Goal: Transaction & Acquisition: Purchase product/service

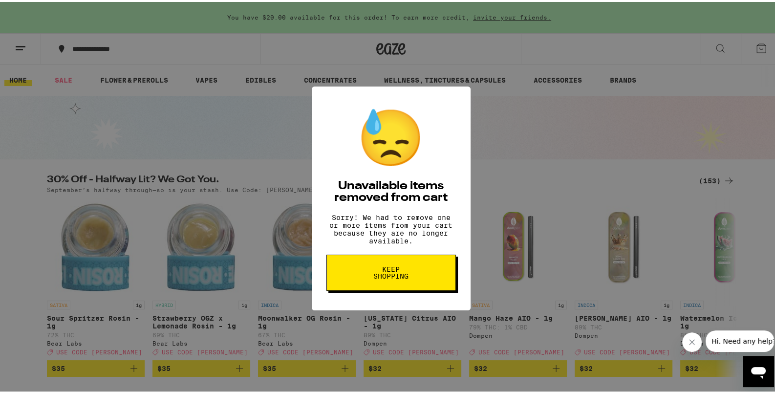
click at [474, 200] on div "😓 Unavailable items removed from cart Sorry! We had to remove one or more items…" at bounding box center [391, 196] width 782 height 393
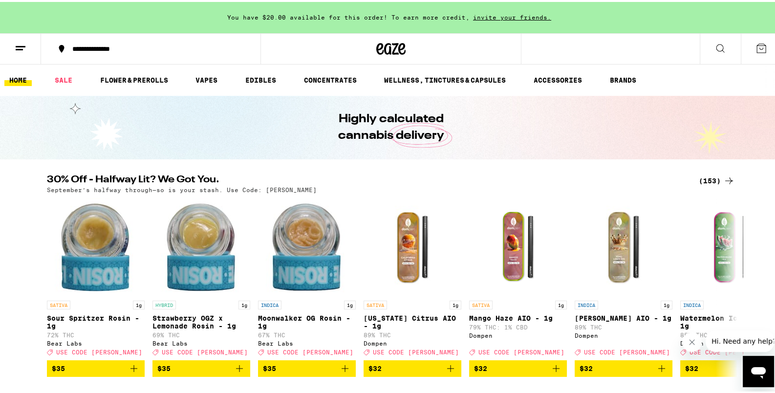
click at [706, 178] on div "(153)" at bounding box center [717, 179] width 36 height 12
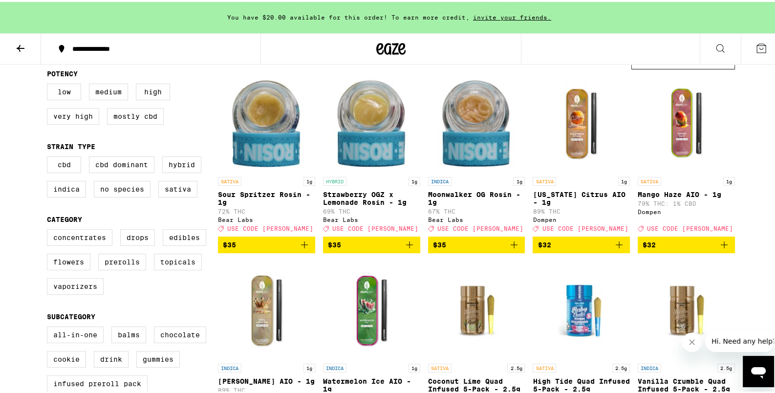
scroll to position [103, 0]
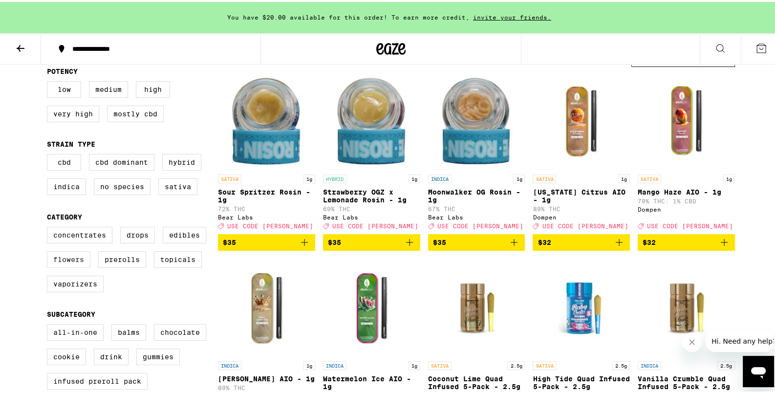
click at [70, 266] on label "Flowers" at bounding box center [68, 257] width 43 height 17
click at [49, 227] on input "Flowers" at bounding box center [49, 226] width 0 height 0
checkbox input "true"
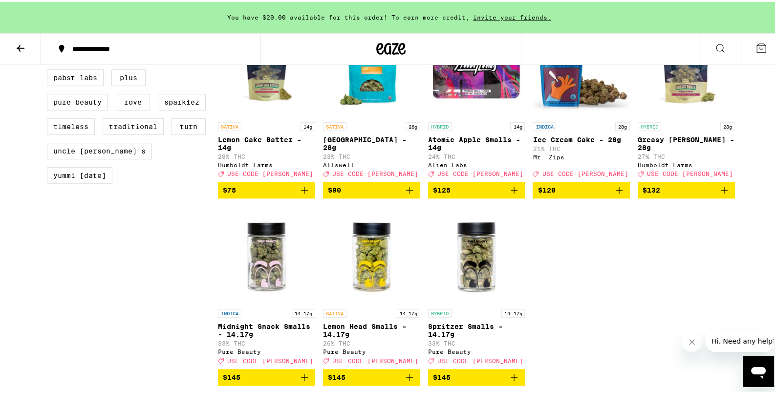
scroll to position [872, 0]
